Goal: Information Seeking & Learning: Check status

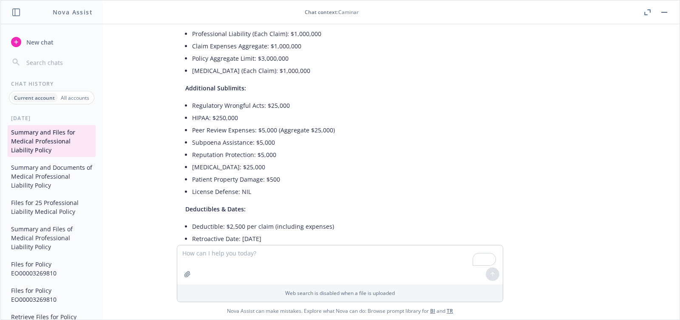
scroll to position [1222, 0]
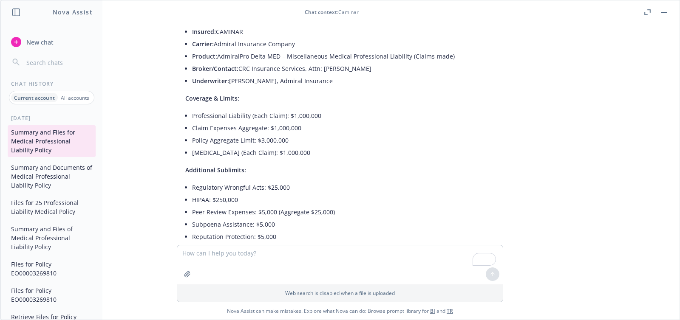
click at [646, 14] on icon "button" at bounding box center [645, 13] width 3 height 3
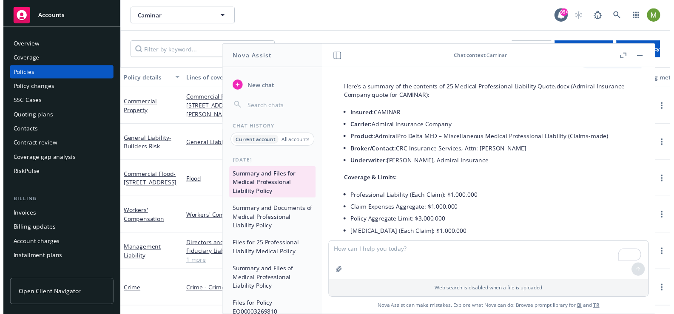
scroll to position [1191, 0]
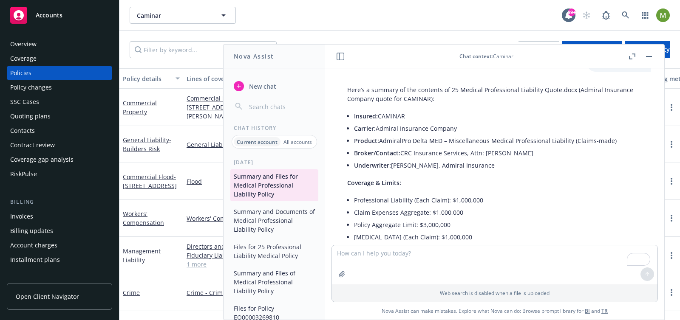
click at [262, 88] on span "New chat" at bounding box center [261, 86] width 29 height 9
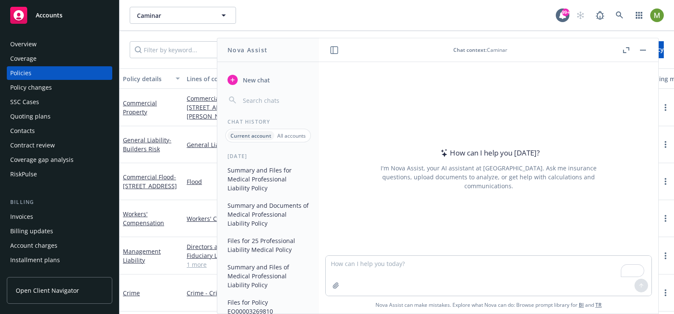
click at [31, 99] on div "SSC Cases" at bounding box center [24, 102] width 29 height 14
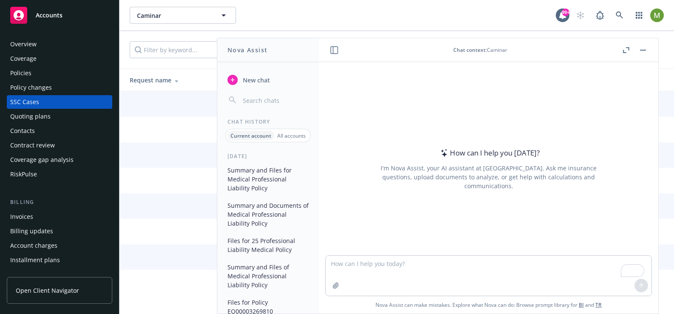
click at [642, 51] on button "button" at bounding box center [642, 50] width 10 height 10
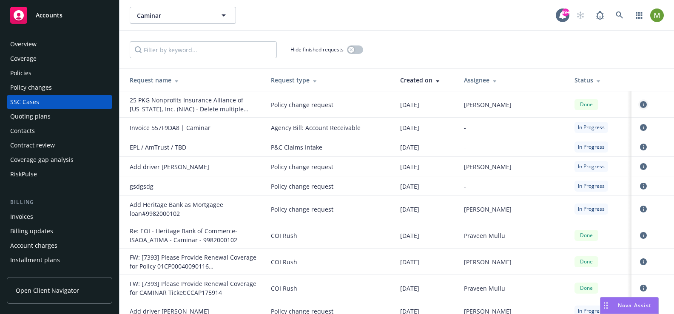
click at [643, 103] on icon "circleInformation" at bounding box center [643, 104] width 7 height 7
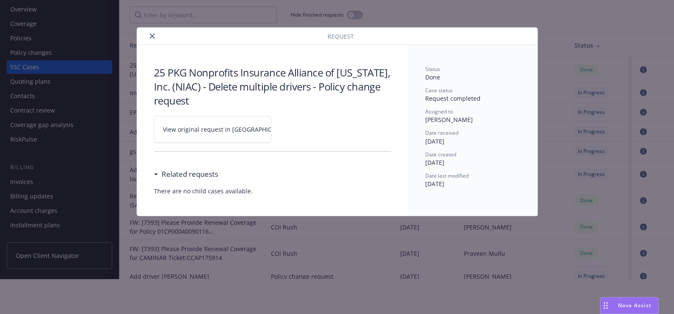
scroll to position [42, 0]
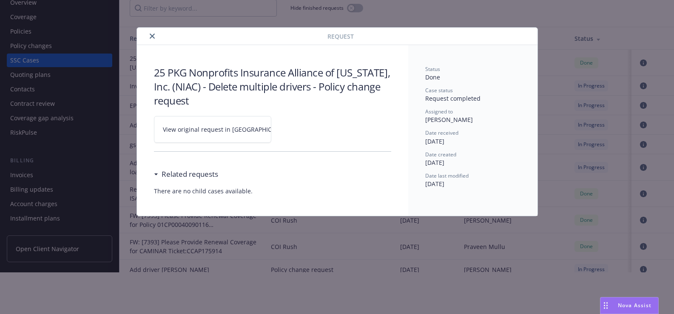
click at [153, 38] on icon "close" at bounding box center [152, 36] width 5 height 5
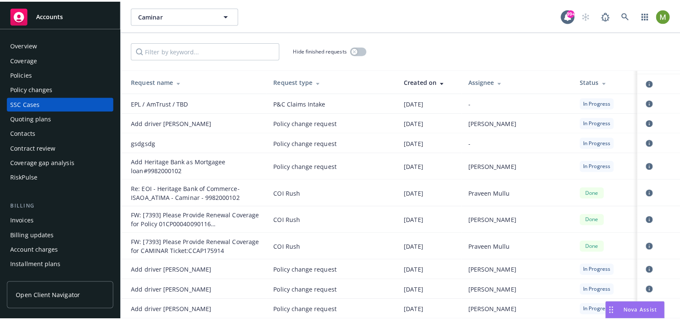
scroll to position [48, 0]
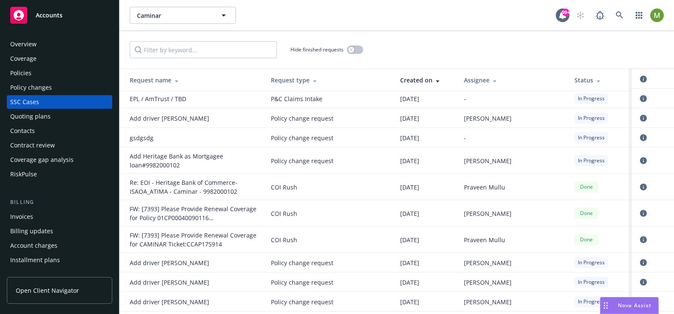
click at [641, 96] on icon "circleInformation" at bounding box center [643, 98] width 7 height 7
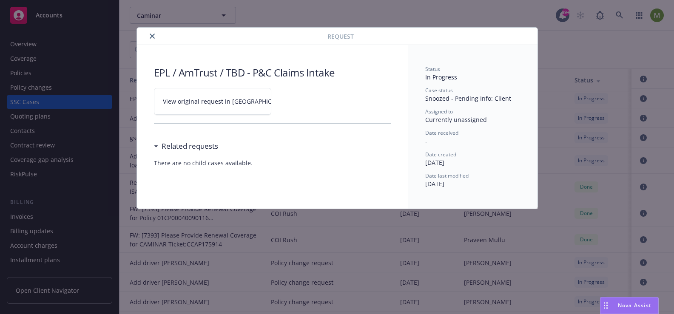
click at [151, 38] on icon "close" at bounding box center [152, 36] width 5 height 5
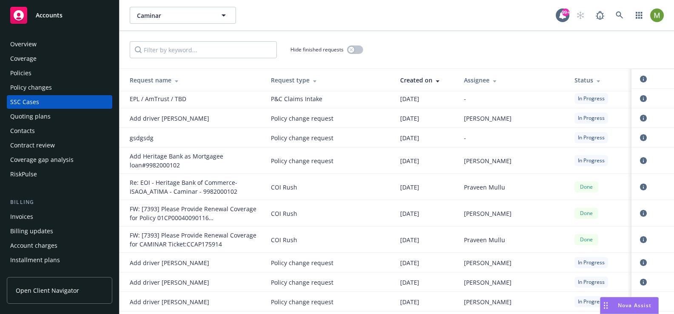
click at [16, 116] on div "Quoting plans" at bounding box center [30, 117] width 40 height 14
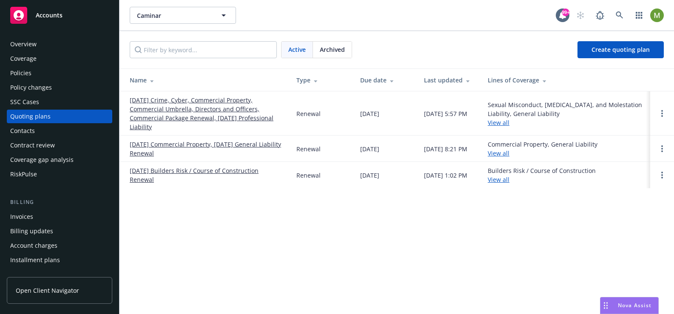
click at [662, 113] on td at bounding box center [662, 113] width 24 height 44
click at [663, 113] on link "Open options" at bounding box center [662, 113] width 10 height 10
click at [102, 112] on div "Quoting plans" at bounding box center [59, 117] width 99 height 14
click at [164, 112] on link "[DATE] Crime, Cyber, Commercial Property, Commercial Umbrella, Directors and Of…" at bounding box center [206, 114] width 153 height 36
